Goal: Use online tool/utility: Utilize a website feature to perform a specific function

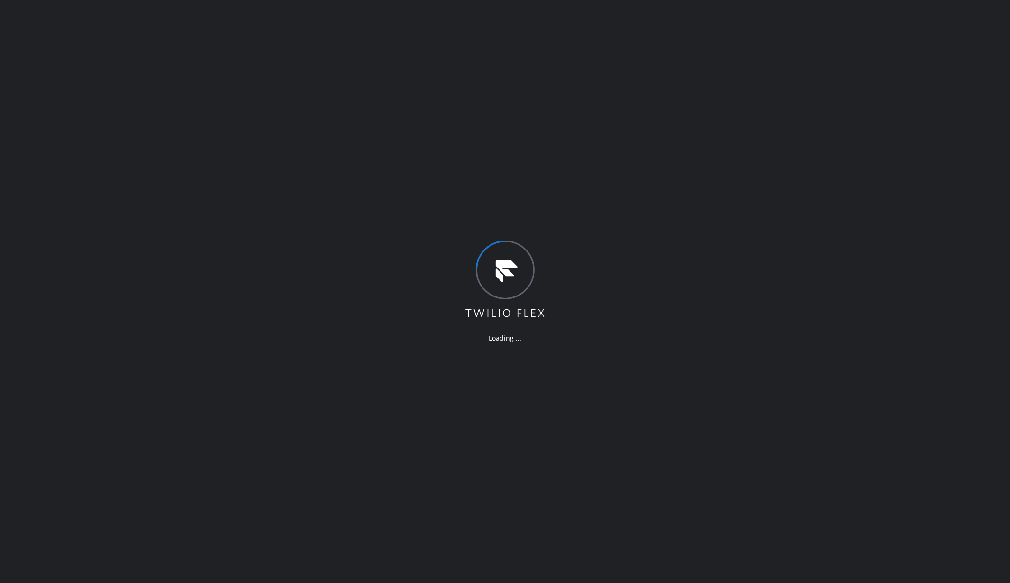
click at [158, 62] on div "Loading ..." at bounding box center [505, 291] width 1010 height 583
click at [200, 190] on div "Loading ..." at bounding box center [505, 291] width 1010 height 583
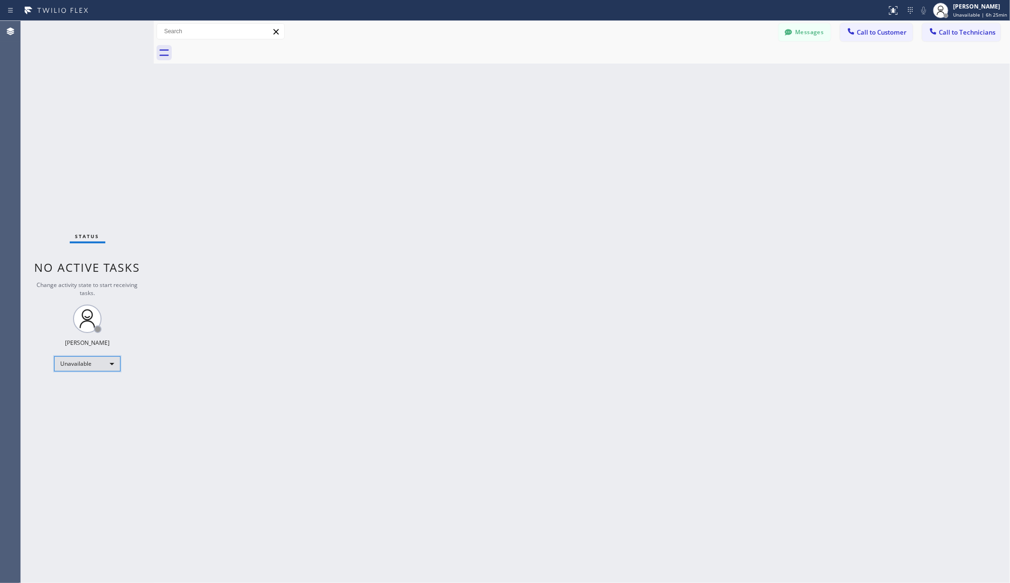
click at [86, 361] on div "Unavailable" at bounding box center [87, 363] width 66 height 15
click at [88, 410] on li "Break" at bounding box center [87, 412] width 64 height 11
click at [322, 355] on div "Back to Dashboard Change Sender ID Customers Technicians AA [PERSON_NAME] [DATE…" at bounding box center [582, 302] width 856 height 562
click at [193, 141] on div "Back to Dashboard Change Sender ID Customers Technicians AA [PERSON_NAME] [DATE…" at bounding box center [582, 302] width 856 height 562
